Goal: Transaction & Acquisition: Purchase product/service

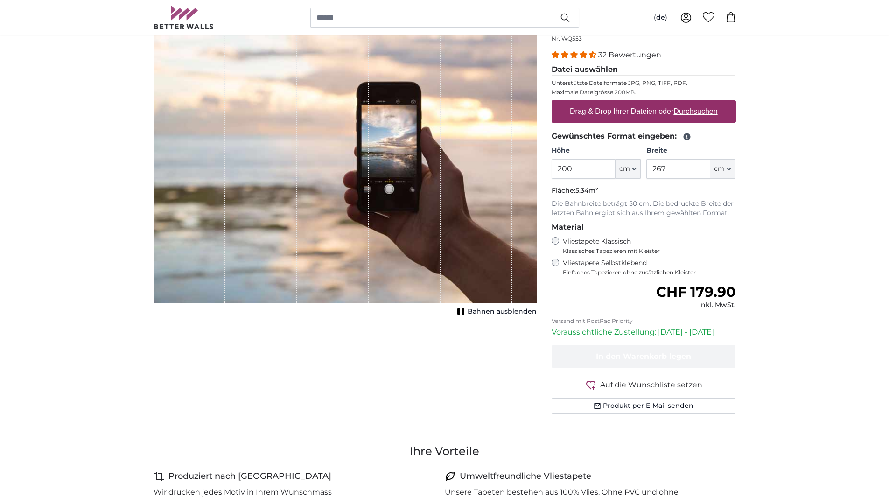
scroll to position [47, 0]
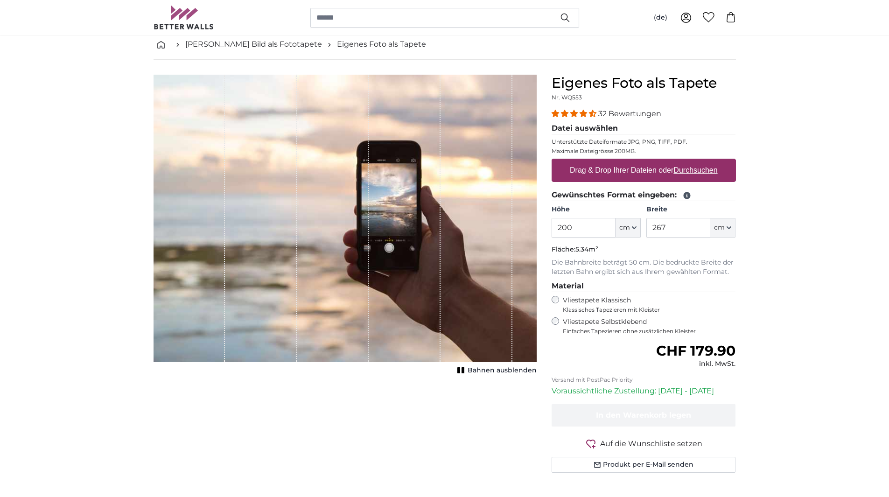
click at [566, 223] on input "200" at bounding box center [584, 228] width 64 height 20
type input "280"
type input "422"
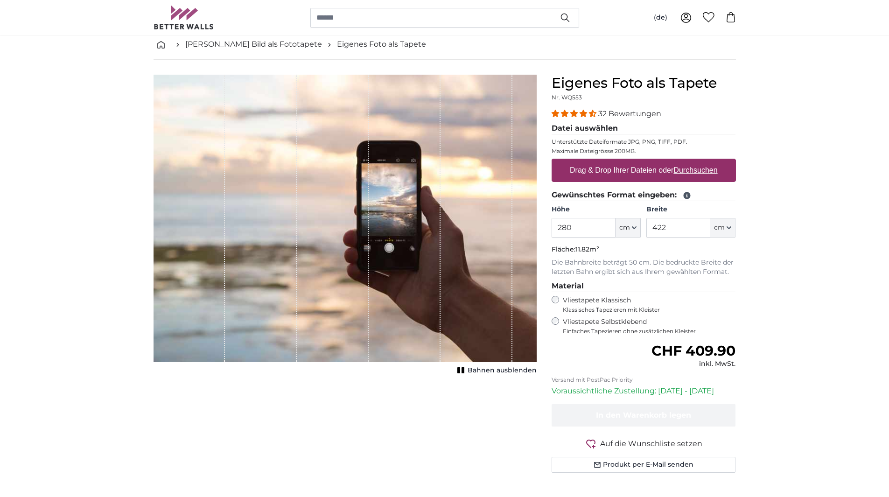
click at [646, 267] on p "Die Bahnbreite beträgt 50 cm. Die bedruckte Breite der letzten Bahn ergibt sich…" at bounding box center [644, 267] width 184 height 19
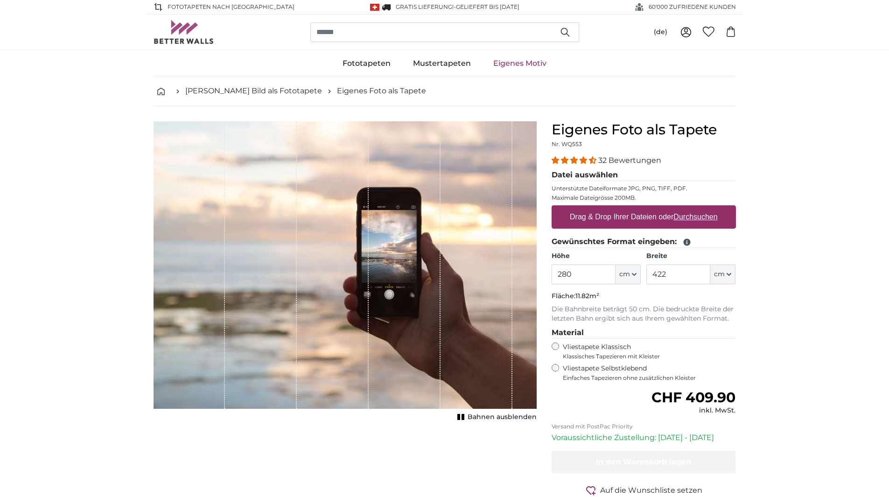
click at [659, 217] on label "Drag & Drop Ihrer Dateien oder Durchsuchen" at bounding box center [643, 217] width 155 height 19
click at [659, 208] on input "Drag & Drop Ihrer Dateien oder Durchsuchen" at bounding box center [644, 206] width 184 height 3
type input "**********"
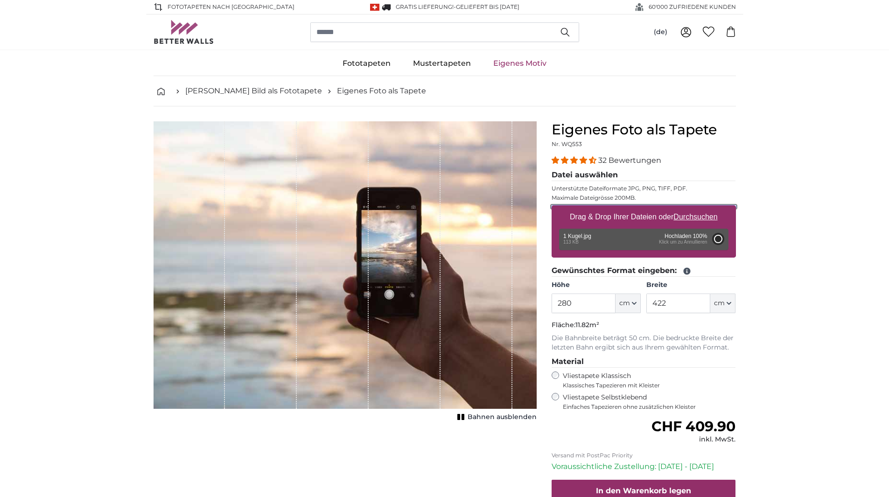
type input "65"
type input "68.9"
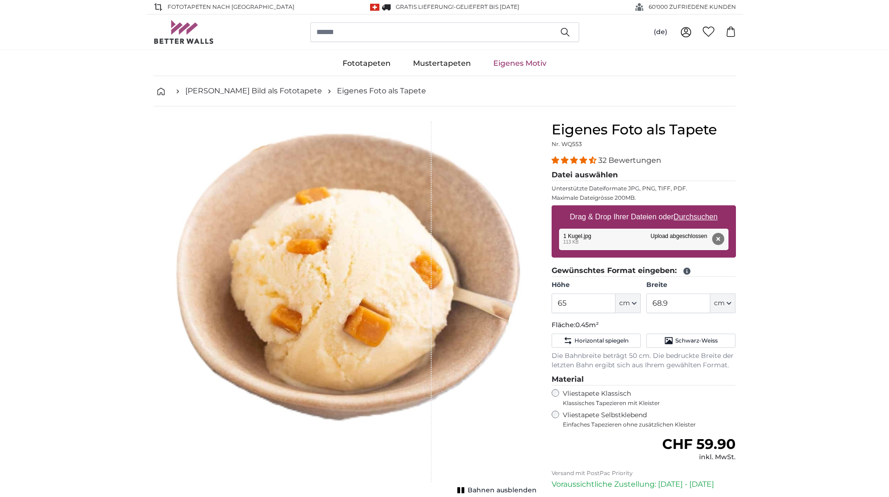
click at [575, 290] on div "Höhe 65 ft cm Centimeter (cm) Inches (inch) Feet (ft. in.)" at bounding box center [596, 296] width 89 height 33
click at [580, 299] on input "65" at bounding box center [584, 304] width 64 height 20
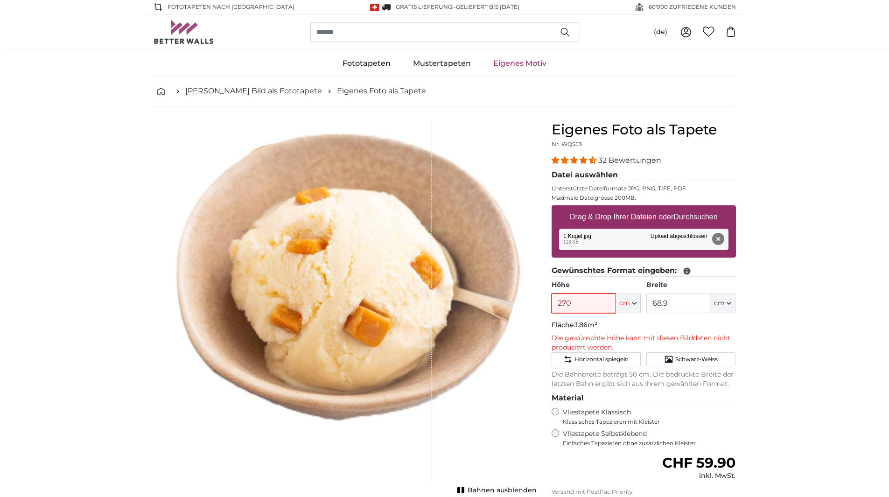
type input "270"
